Goal: Check status

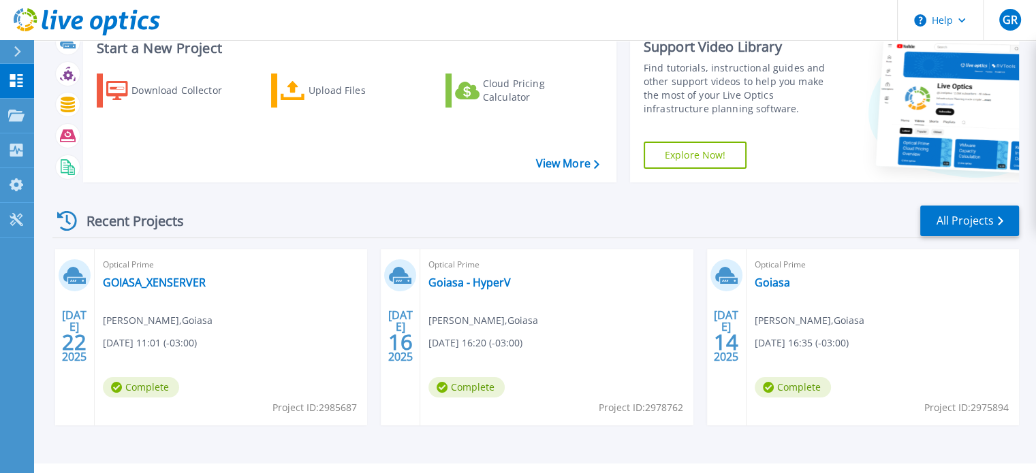
scroll to position [68, 0]
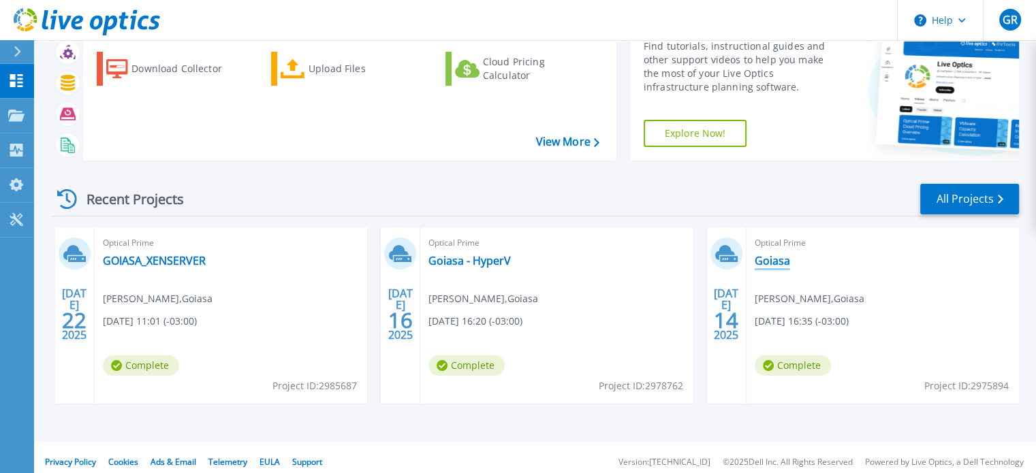
click at [776, 258] on link "Goiasa" at bounding box center [772, 261] width 35 height 14
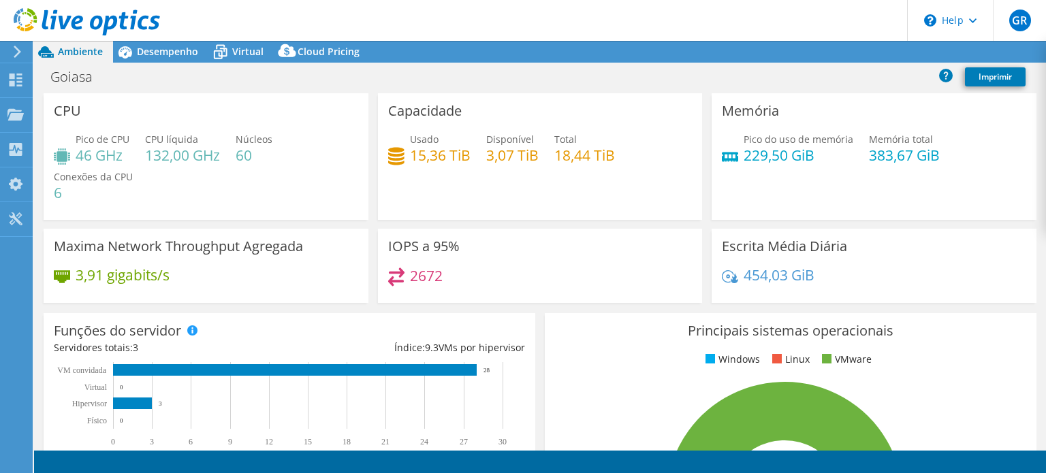
select select "USD"
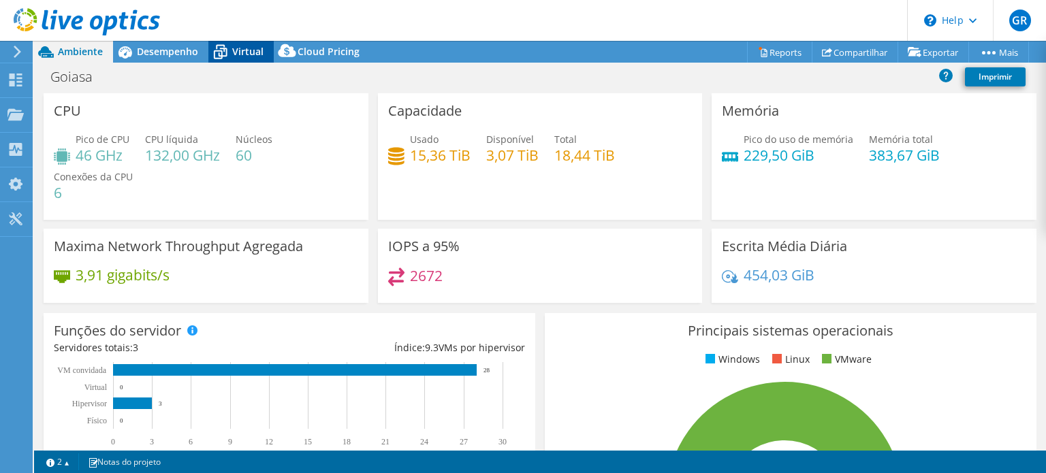
click at [246, 48] on span "Virtual" at bounding box center [247, 51] width 31 height 13
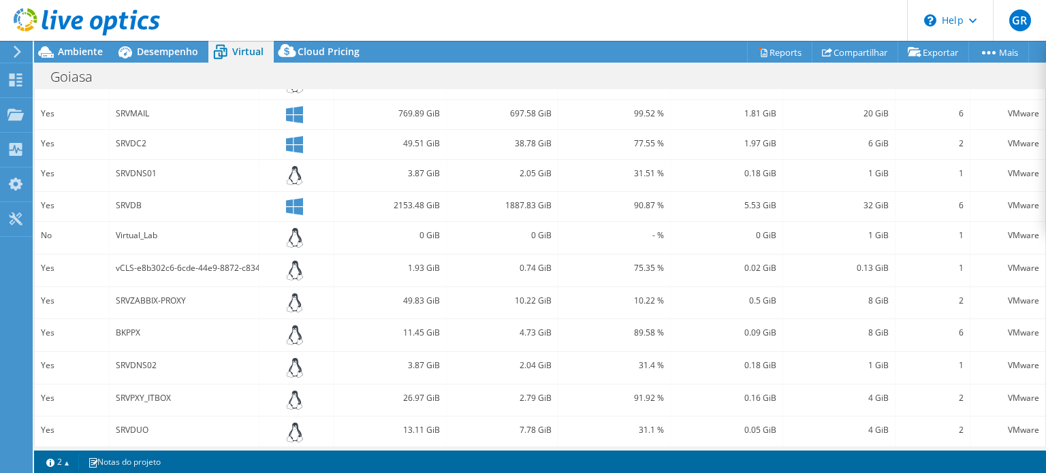
scroll to position [462, 0]
